Goal: Check status: Check status

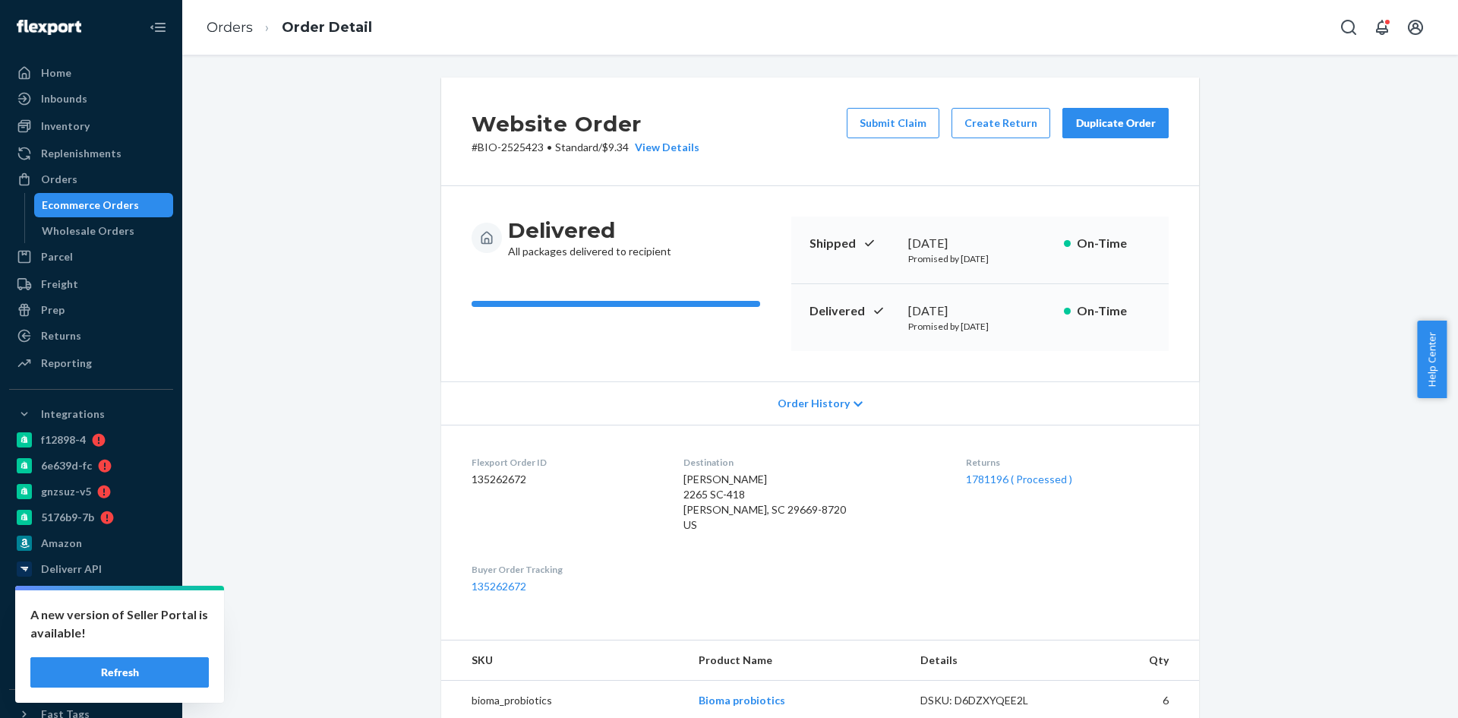
scroll to position [375, 0]
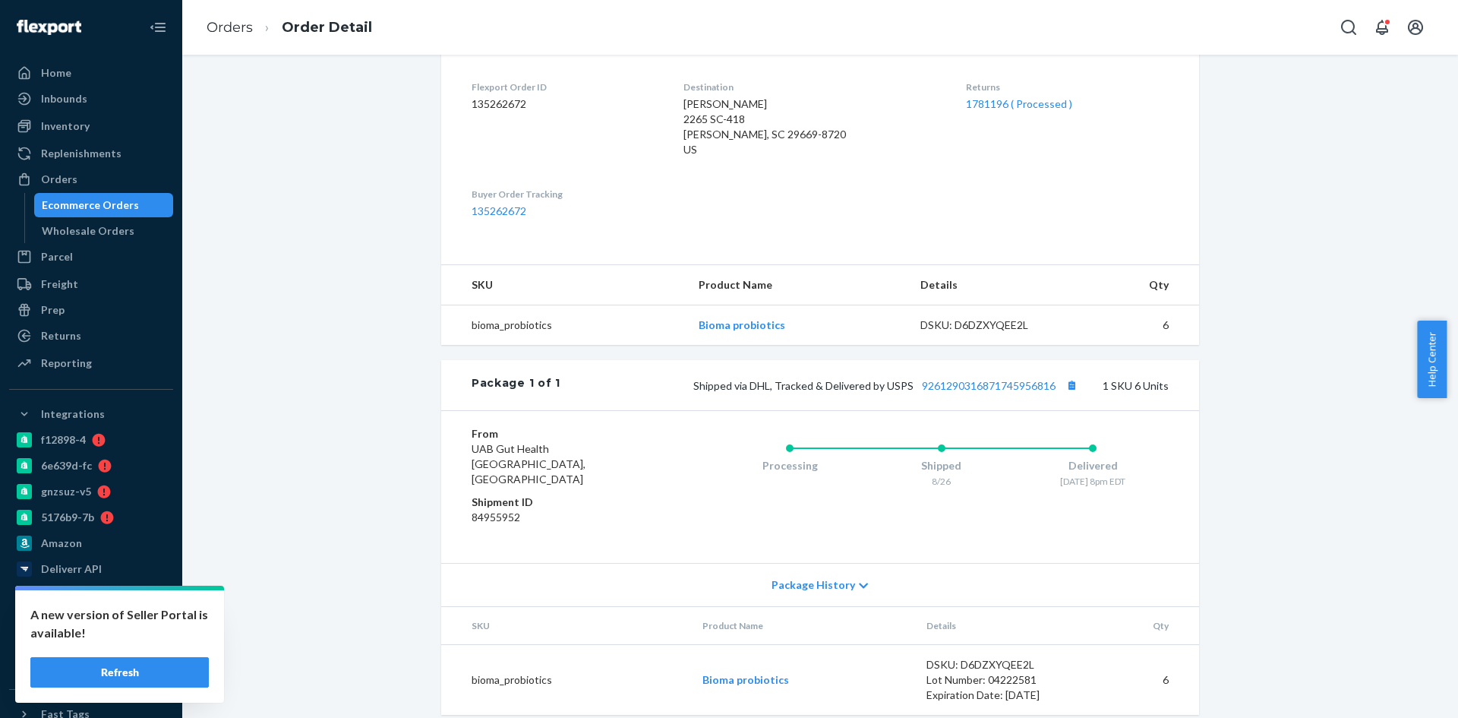
click at [84, 210] on div "Ecommerce Orders" at bounding box center [90, 204] width 97 height 15
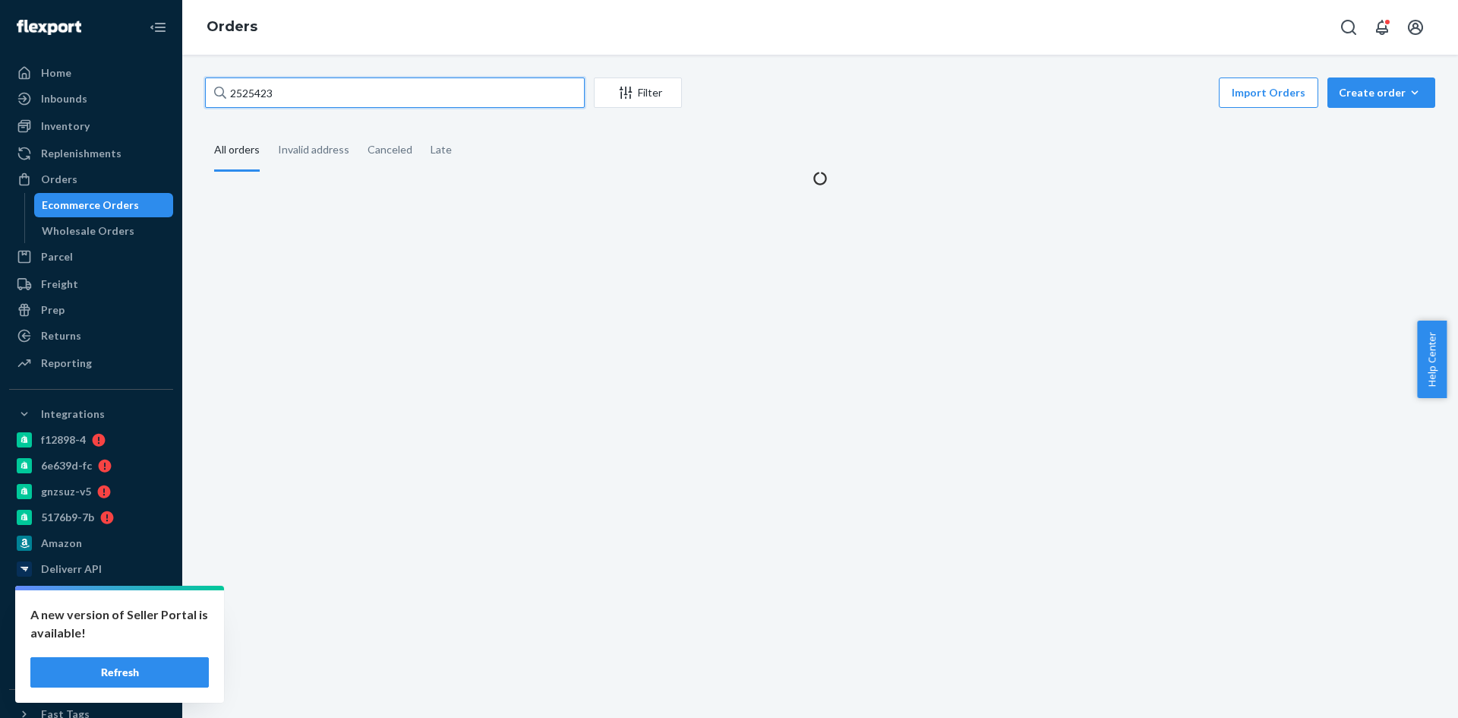
click at [260, 90] on input "2525423" at bounding box center [395, 92] width 380 height 30
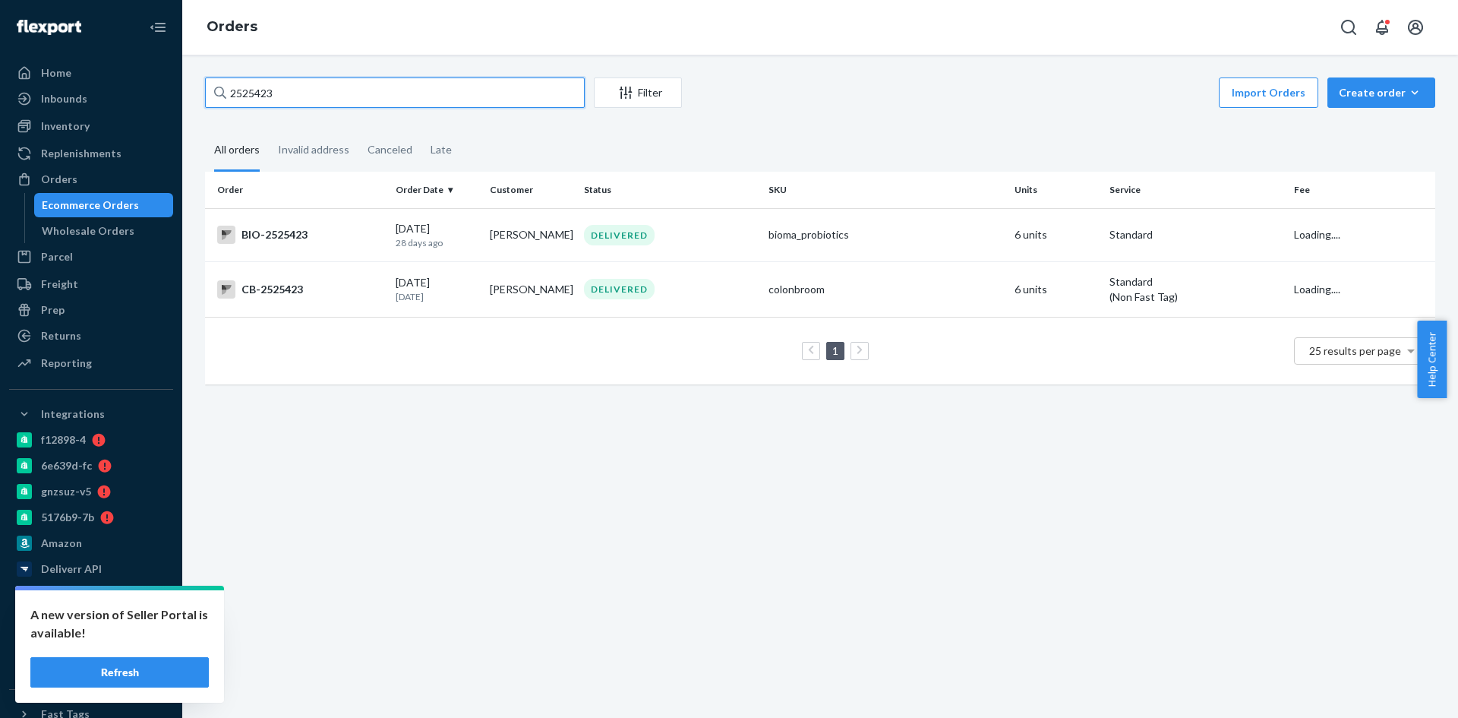
click at [260, 90] on input "2525423" at bounding box center [395, 92] width 380 height 30
paste input "[PERSON_NAME]"
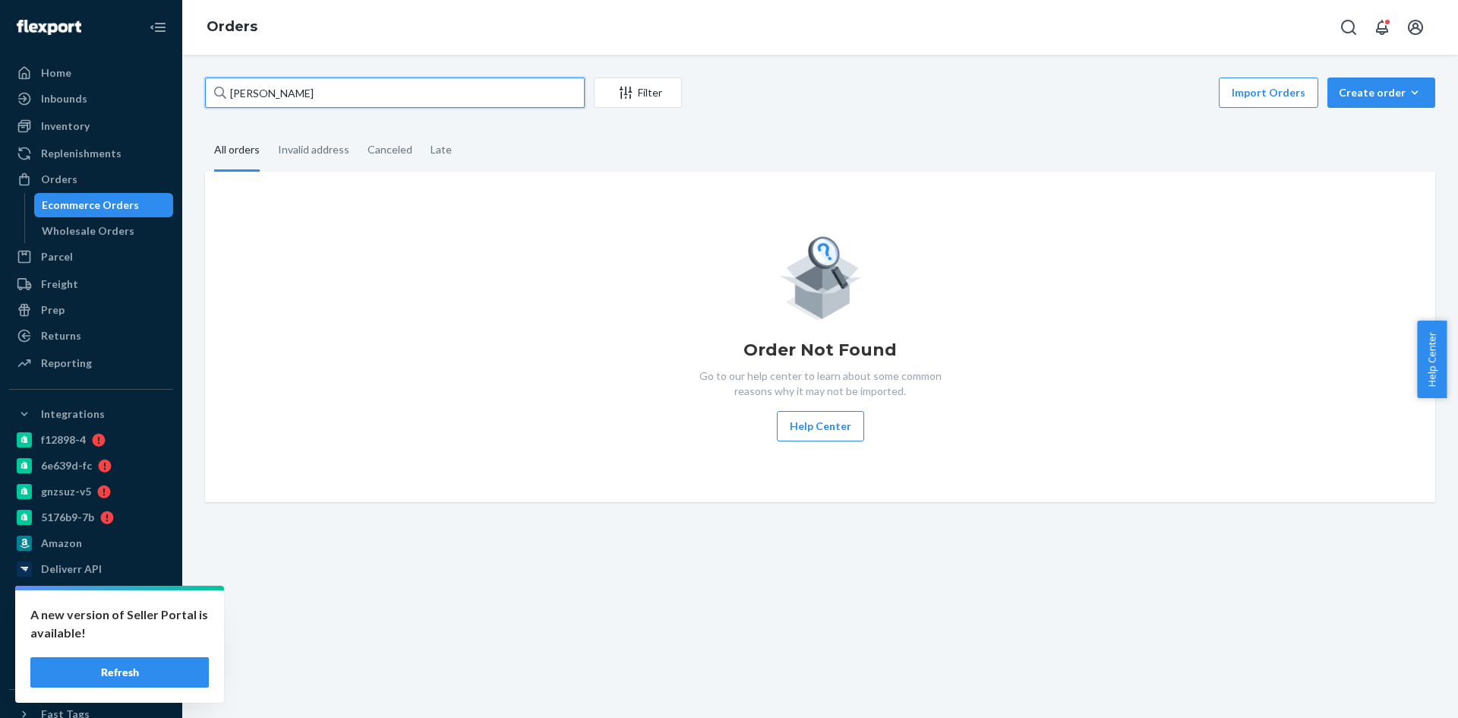
click at [288, 88] on input "[PERSON_NAME]" at bounding box center [395, 92] width 380 height 30
paste input "[PERSON_NAME]"
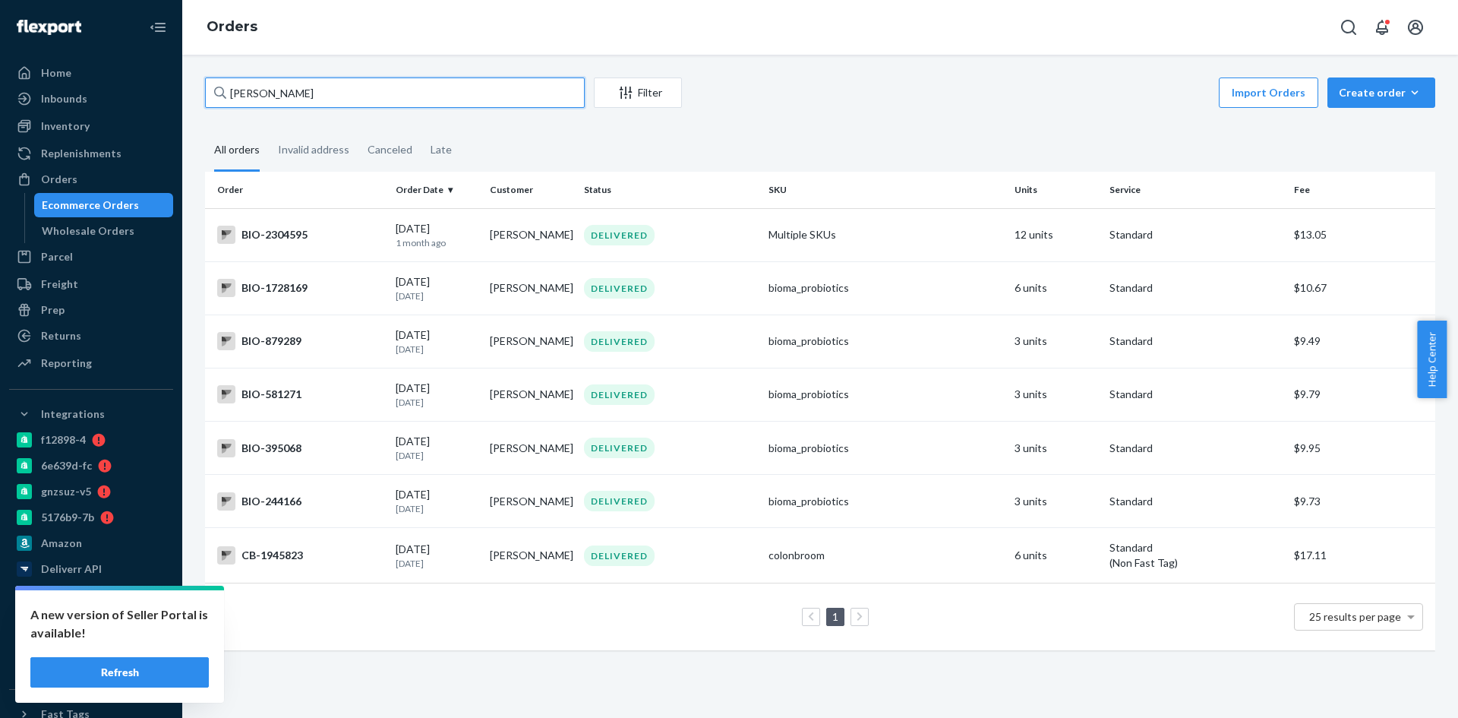
type input "[PERSON_NAME]"
click at [257, 239] on div "BIO-2304595" at bounding box center [300, 235] width 166 height 18
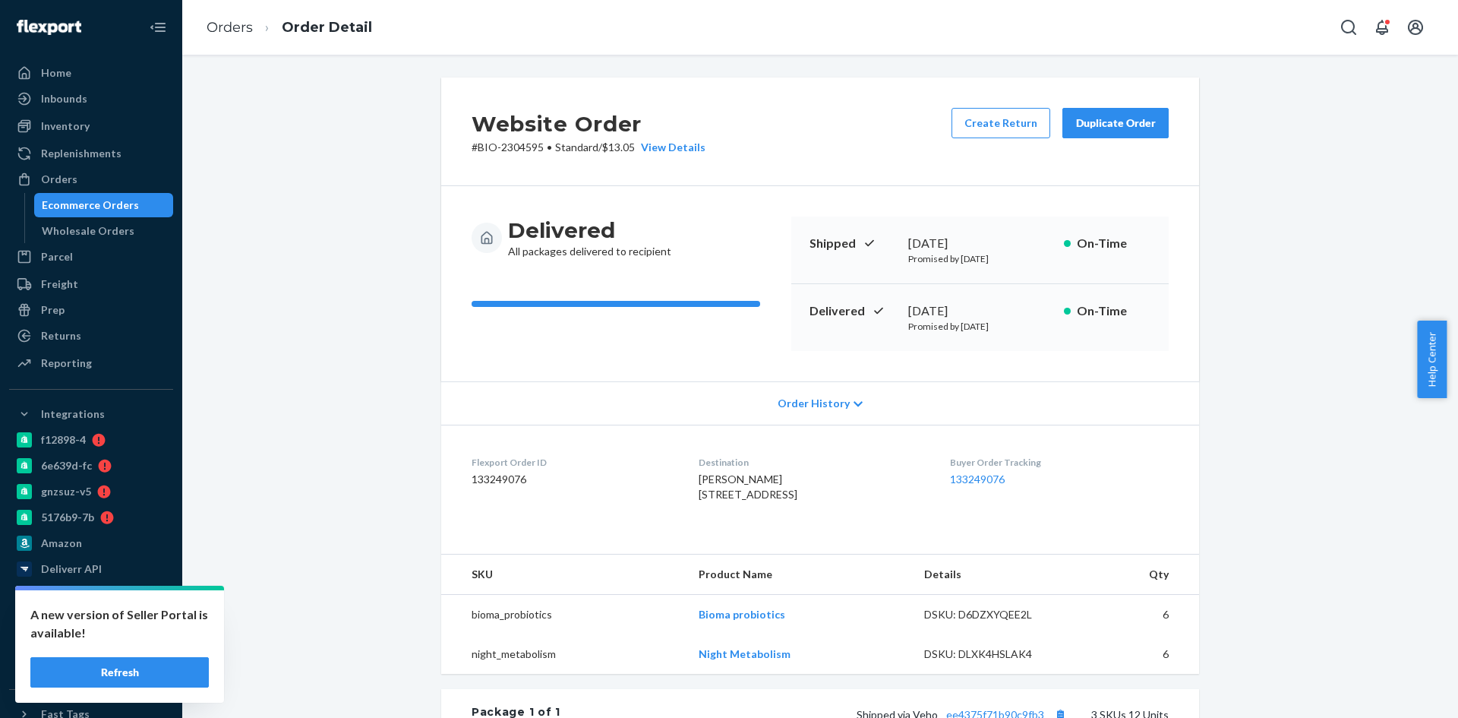
click at [526, 146] on p "# BIO-2304595 • Standard / $13.05 View Details" at bounding box center [589, 147] width 234 height 15
copy p "2304595"
click at [913, 311] on div "[DATE]" at bounding box center [980, 310] width 144 height 17
drag, startPoint x: 913, startPoint y: 311, endPoint x: 953, endPoint y: 311, distance: 40.2
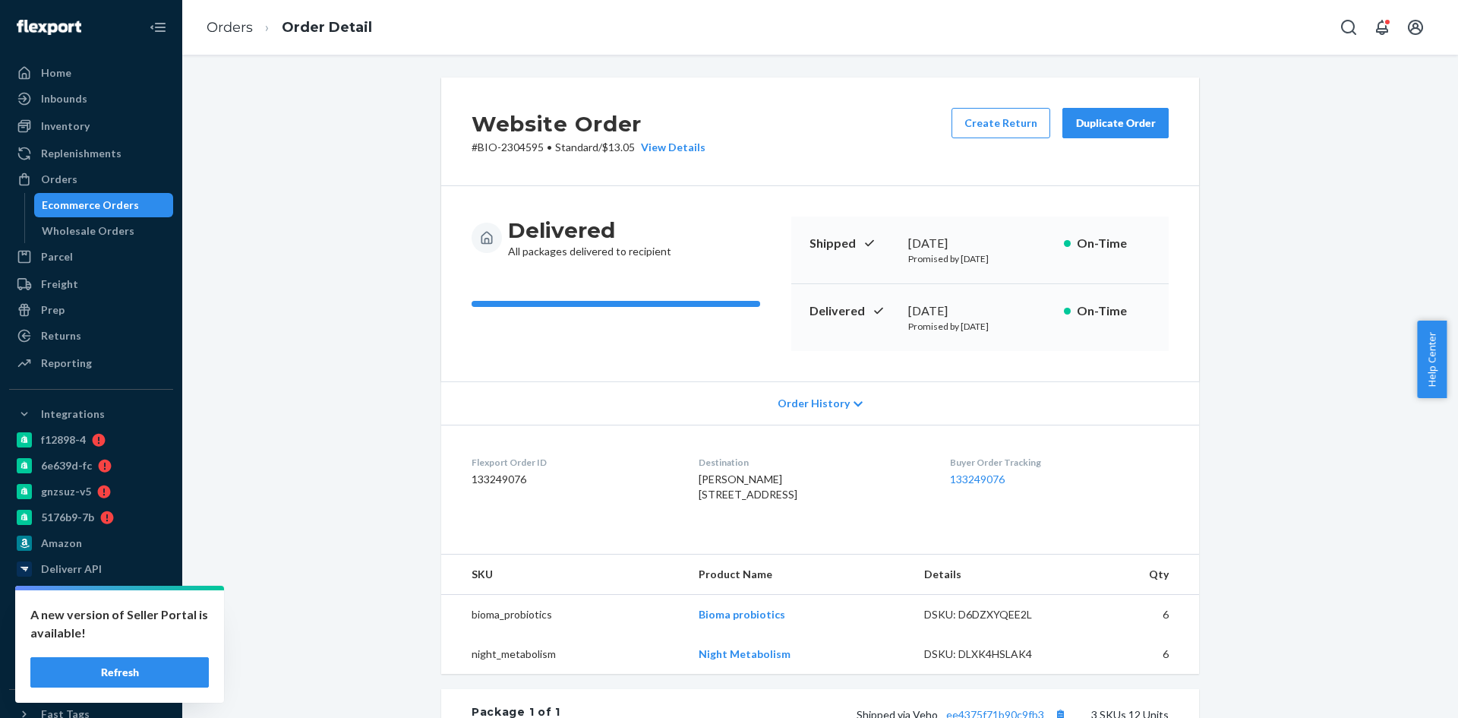
click at [953, 311] on div "[DATE]" at bounding box center [980, 310] width 144 height 17
copy div "[DATE]"
